Goal: Task Accomplishment & Management: Manage account settings

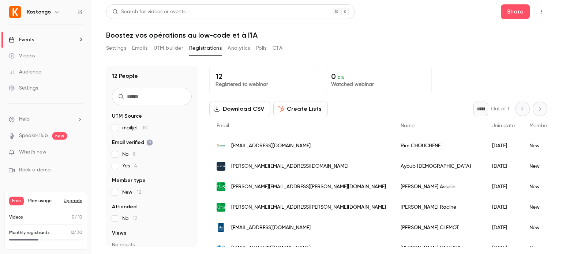
click at [451, 27] on header "Search for videos or events Share Boostez vos opérations au low-code et à l'IA" at bounding box center [326, 21] width 441 height 35
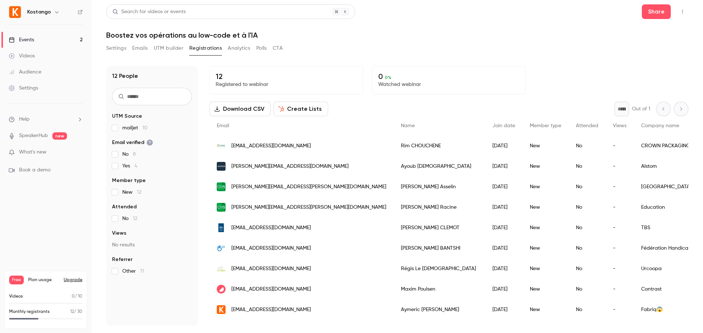
click at [139, 49] on button "Emails" at bounding box center [139, 48] width 15 height 12
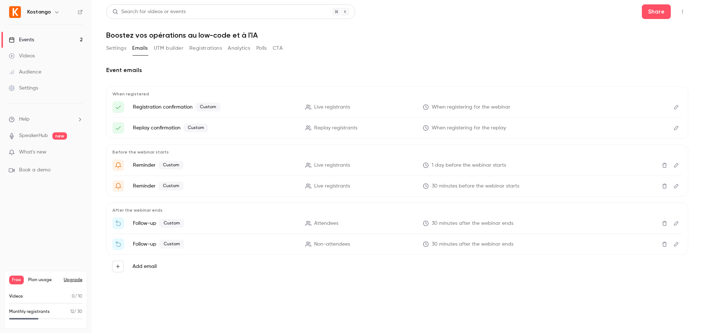
click at [148, 165] on p "Reminder Custom" at bounding box center [215, 165] width 164 height 9
click at [677, 163] on icon "Edit" at bounding box center [676, 165] width 6 height 5
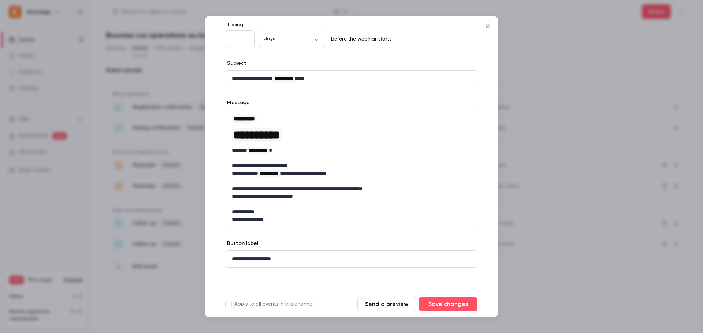
scroll to position [42, 0]
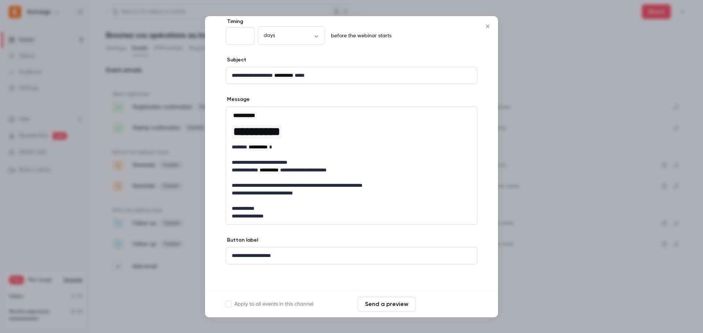
click at [458, 303] on button "Save changes" at bounding box center [448, 304] width 59 height 15
